Goal: Task Accomplishment & Management: Complete application form

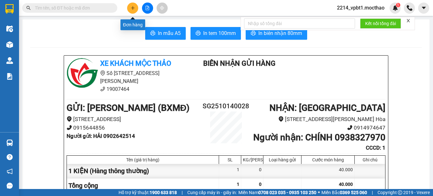
click at [136, 8] on button at bounding box center [132, 8] width 11 height 11
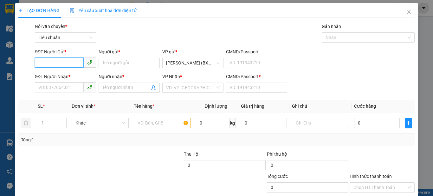
click at [76, 66] on input "SĐT Người Gửi *" at bounding box center [59, 62] width 49 height 10
click at [112, 56] on div "Người gửi *" at bounding box center [129, 53] width 61 height 10
click at [113, 59] on input "Người gửi *" at bounding box center [129, 63] width 61 height 10
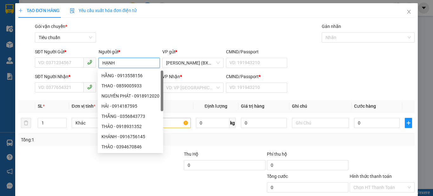
click at [84, 63] on span at bounding box center [90, 62] width 12 height 10
type input "HẠNH"
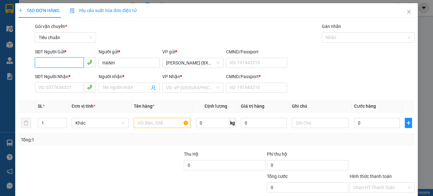
click at [71, 63] on input "SĐT Người Gửi *" at bounding box center [59, 62] width 49 height 10
type input "0345801697"
click at [72, 84] on input "SĐT Người Nhận *" at bounding box center [59, 87] width 49 height 10
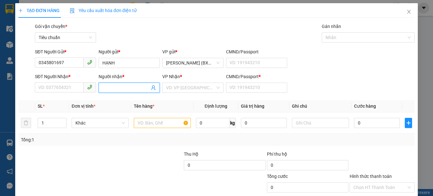
click at [120, 84] on span at bounding box center [129, 87] width 61 height 10
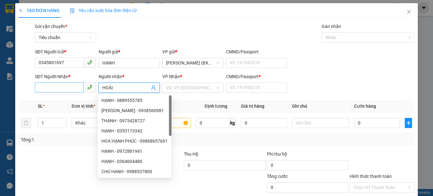
type input "HOÀI"
click at [62, 87] on input "SĐT Người Nhận *" at bounding box center [59, 87] width 49 height 10
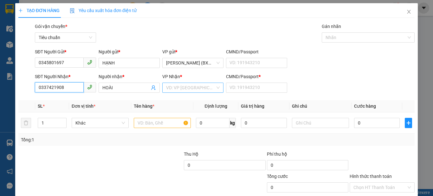
type input "0337421908"
click at [175, 88] on input "search" at bounding box center [190, 88] width 49 height 10
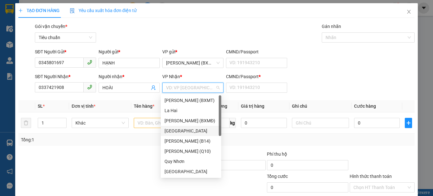
click at [168, 130] on div "[GEOGRAPHIC_DATA]" at bounding box center [191, 130] width 53 height 7
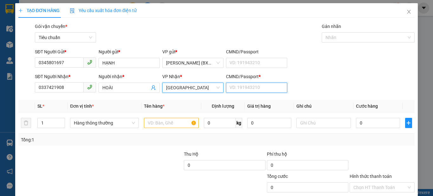
click at [241, 92] on input "CMND/Passport *" at bounding box center [256, 87] width 61 height 10
type input "1"
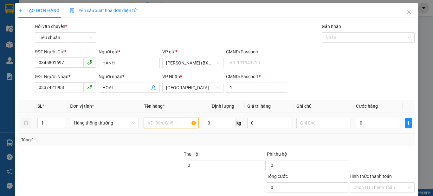
click at [170, 127] on input "text" at bounding box center [171, 123] width 55 height 10
type input "1 TX"
click at [309, 114] on td at bounding box center [324, 122] width 60 height 21
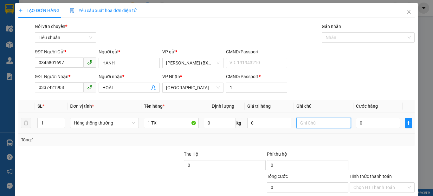
click at [309, 118] on input "text" at bounding box center [324, 123] width 55 height 10
type input "B"
type input "BÁNH"
click at [360, 125] on input "0" at bounding box center [378, 123] width 44 height 10
type input "5"
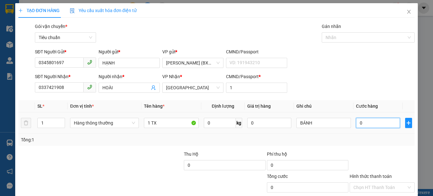
type input "5"
type input "50"
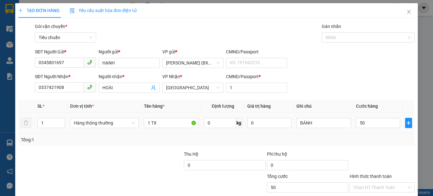
type input "50.000"
click at [361, 144] on div "Tổng: 1" at bounding box center [216, 140] width 397 height 12
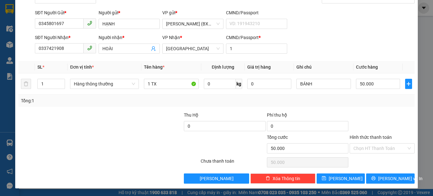
click at [373, 172] on div "Transit Pickup Surcharge Ids Transit Deliver Surcharge Ids Transit Deliver Surc…" at bounding box center [216, 84] width 397 height 200
click at [383, 186] on div "TẠO ĐƠN HÀNG Yêu cầu xuất hóa đơn điện tử Transit Pickup Surcharge Ids Transit …" at bounding box center [216, 76] width 403 height 224
click at [384, 176] on span "[PERSON_NAME] và In" at bounding box center [401, 178] width 44 height 7
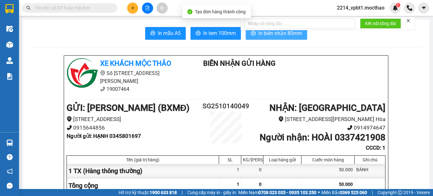
click at [272, 37] on span "In biên nhận 80mm" at bounding box center [281, 33] width 44 height 8
